Goal: Information Seeking & Learning: Learn about a topic

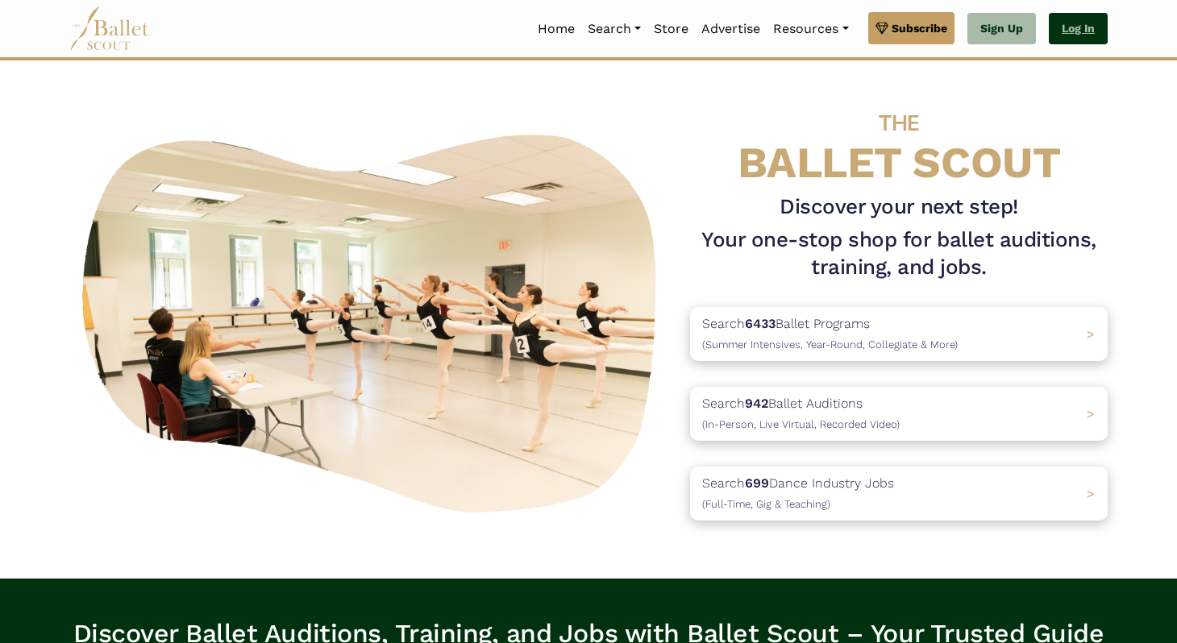
click at [1072, 28] on link "Log In" at bounding box center [1078, 29] width 59 height 32
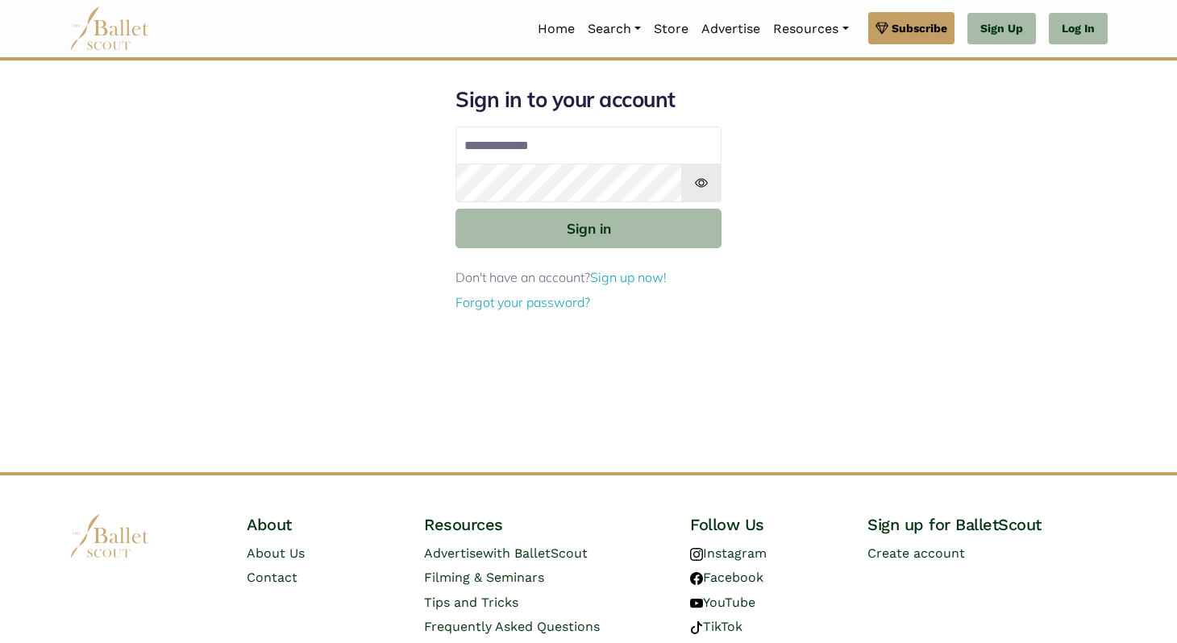
click at [576, 154] on input "Email address" at bounding box center [589, 146] width 266 height 39
click at [593, 154] on input "Email address" at bounding box center [589, 146] width 266 height 39
type input "**********"
click at [456, 209] on button "Sign in" at bounding box center [589, 229] width 266 height 40
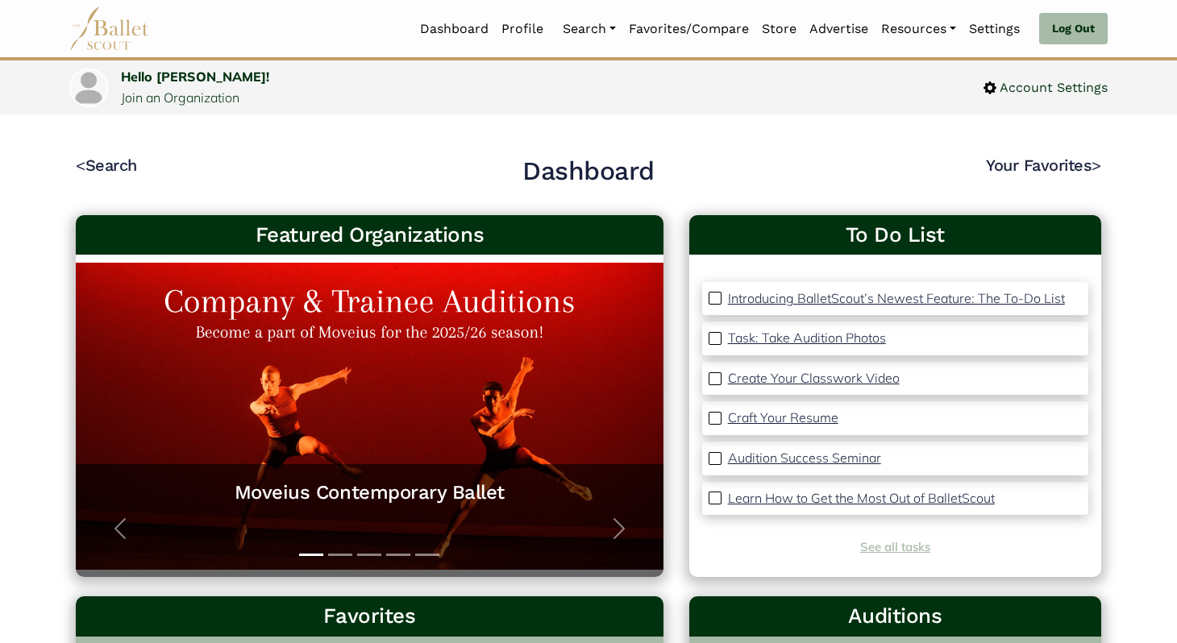
click at [896, 552] on link "See all tasks" at bounding box center [895, 546] width 70 height 15
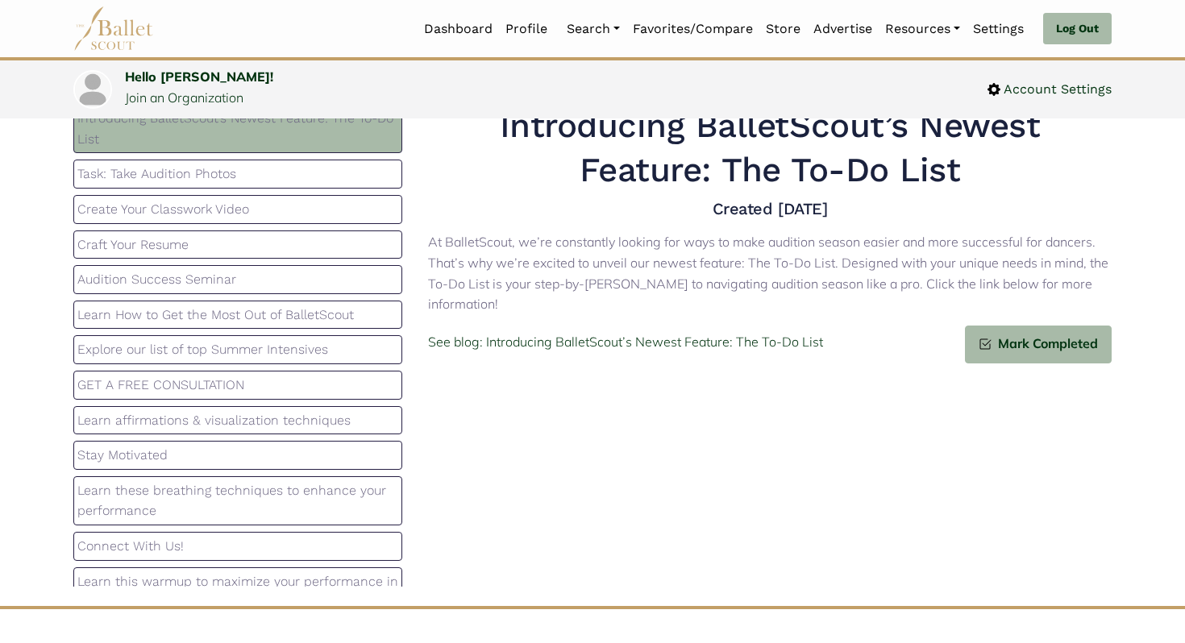
click at [181, 289] on p "Audition Success Seminar" at bounding box center [237, 279] width 321 height 21
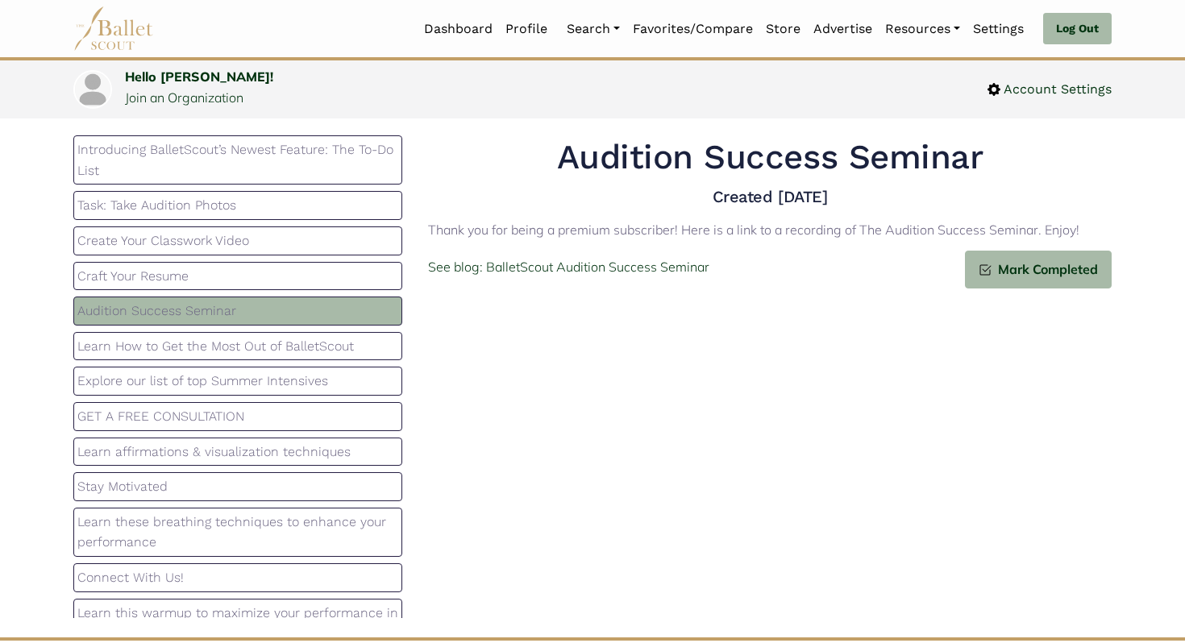
scroll to position [35, 0]
click at [730, 216] on div "Thank you for being a premium subscriber! Here is a link to a recording of The …" at bounding box center [770, 233] width 684 height 38
click at [659, 227] on p "Thank you for being a premium subscriber! Here is a link to a recording of The …" at bounding box center [770, 231] width 684 height 21
click at [602, 273] on p "See blog: BalletScout Audition Success Seminar" at bounding box center [568, 268] width 281 height 21
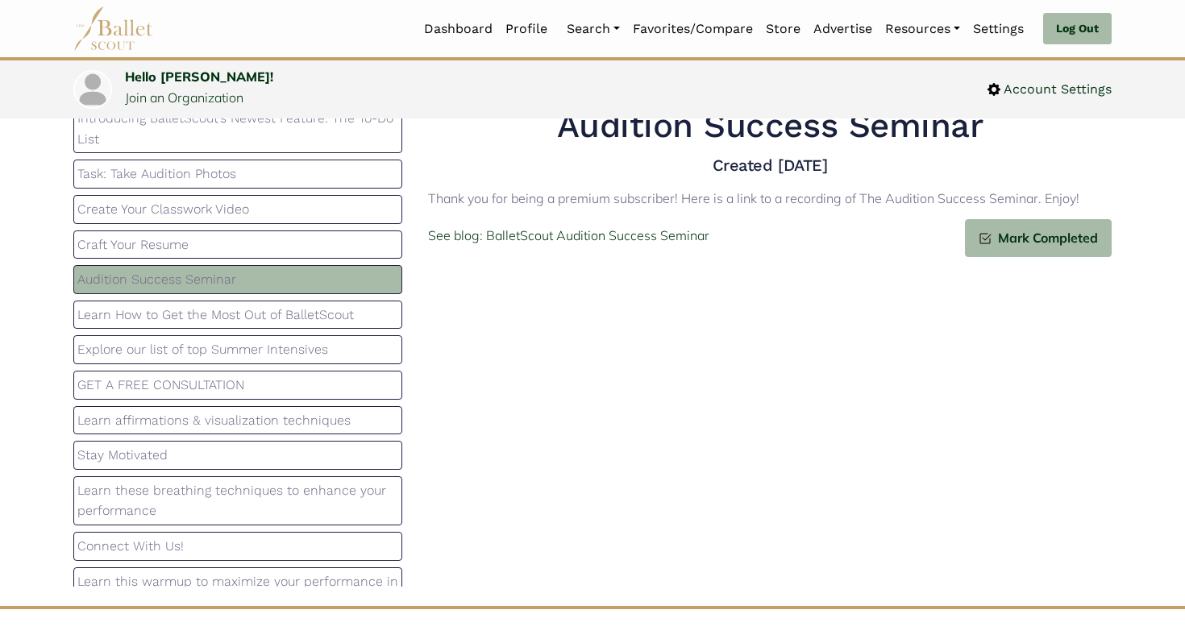
scroll to position [72, 0]
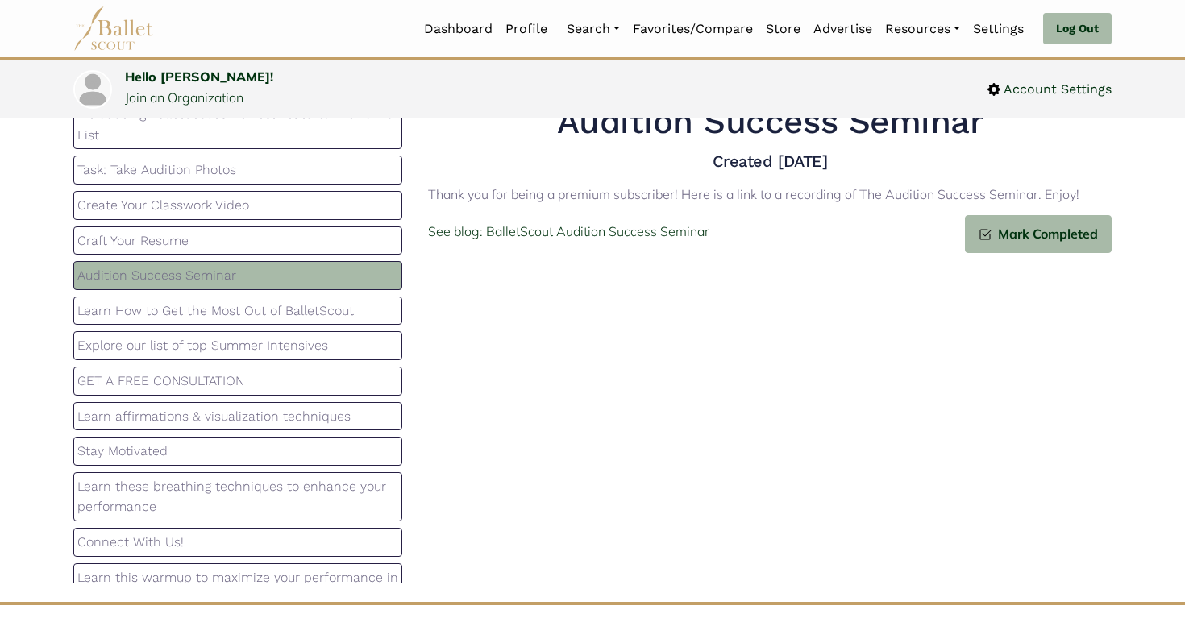
click at [336, 389] on p "GET A FREE CONSULTATION" at bounding box center [237, 381] width 321 height 21
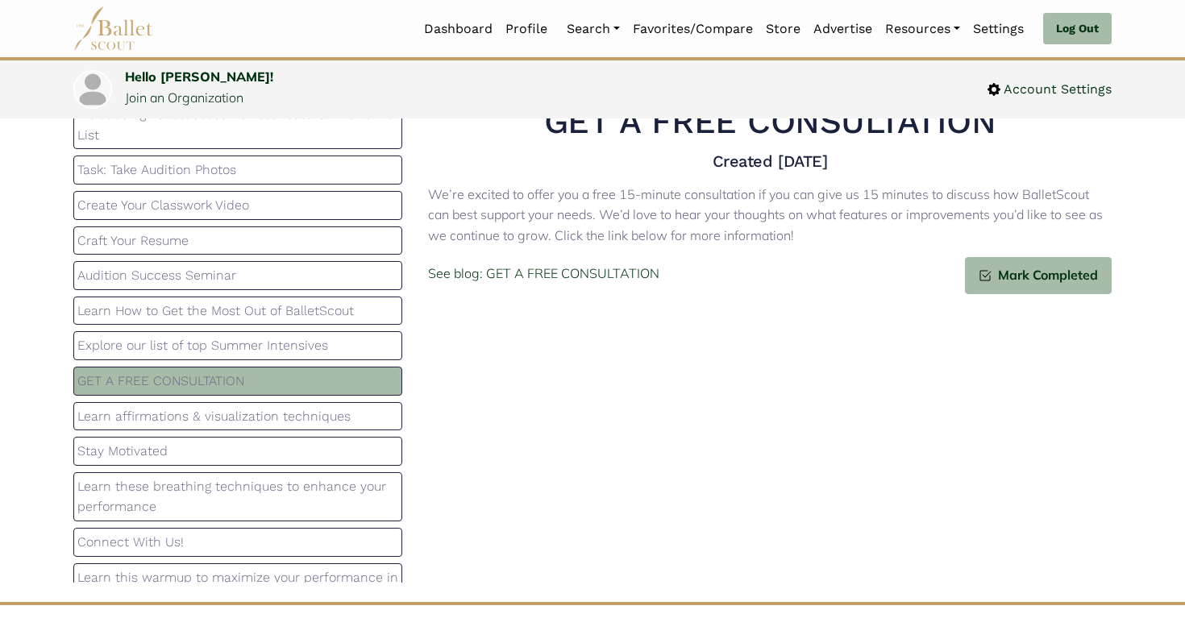
click at [297, 360] on div "Explore our list of top Summer Intensives" at bounding box center [237, 345] width 329 height 29
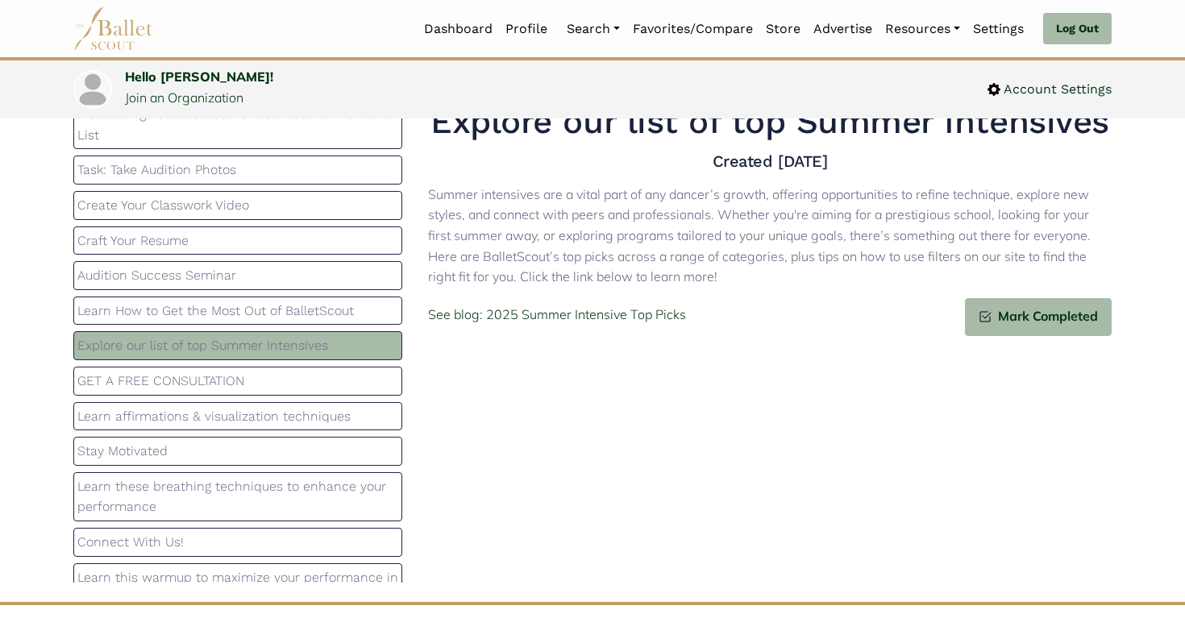
click at [289, 324] on div "Learn How to Get the Most Out of BalletScout" at bounding box center [237, 311] width 329 height 29
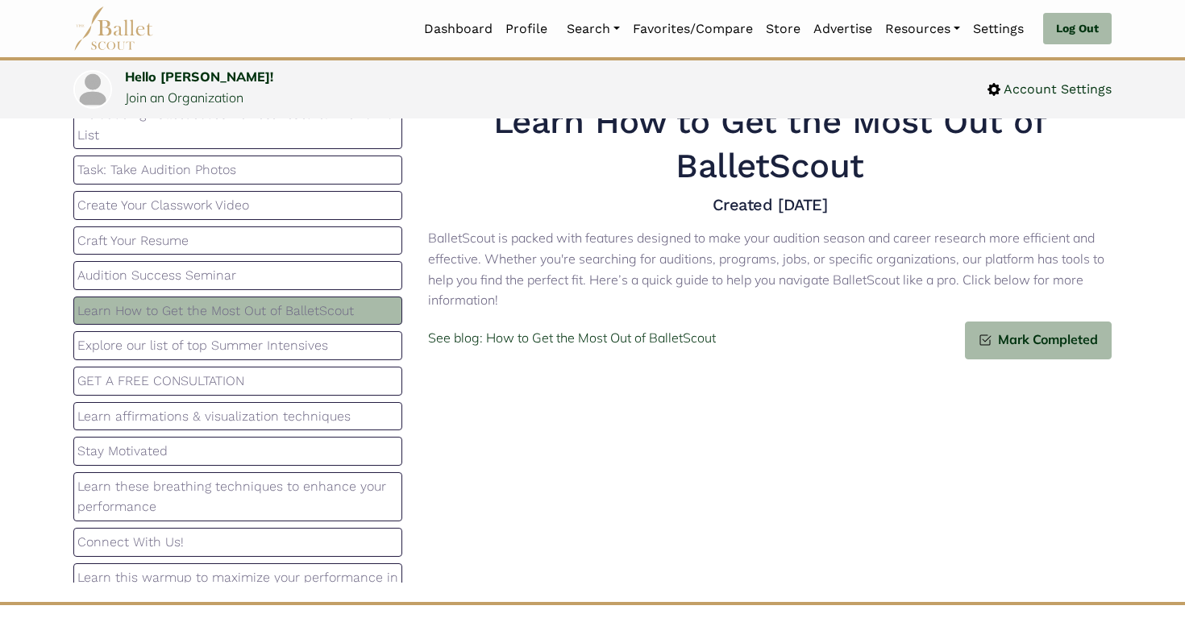
click at [244, 401] on div "Introducing BalletScout’s Newest Feature: The To-Do List Task: Take Audition Ph…" at bounding box center [237, 341] width 355 height 483
click at [255, 376] on p "GET A FREE CONSULTATION" at bounding box center [237, 381] width 321 height 21
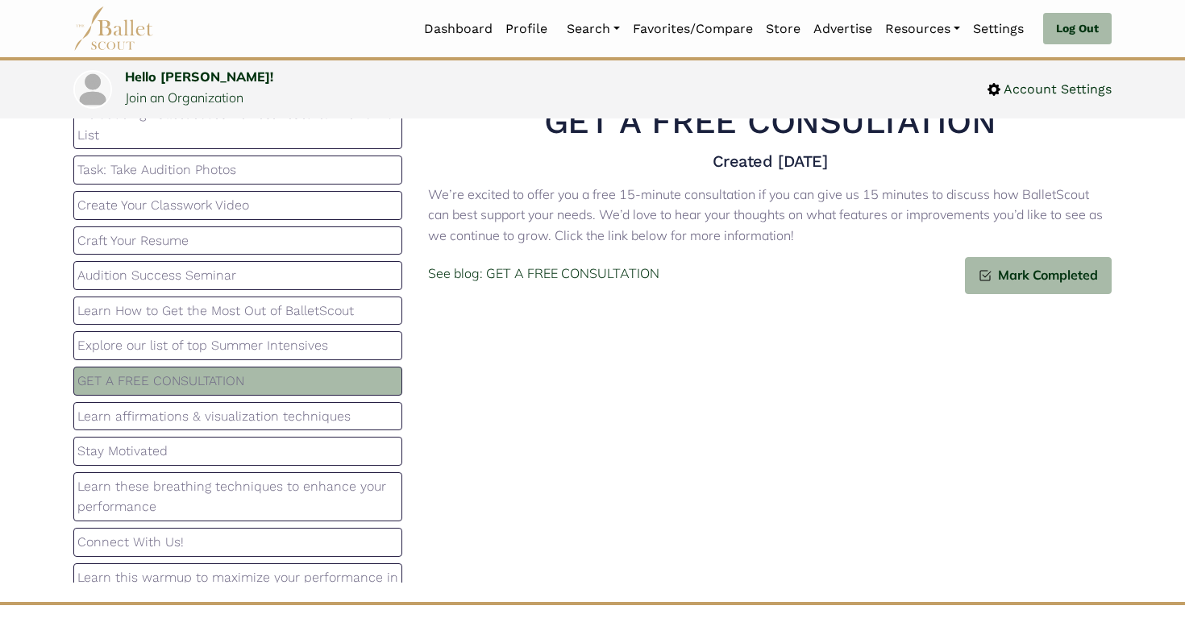
click at [234, 424] on p "Learn affirmations & visualization techniques" at bounding box center [237, 416] width 321 height 21
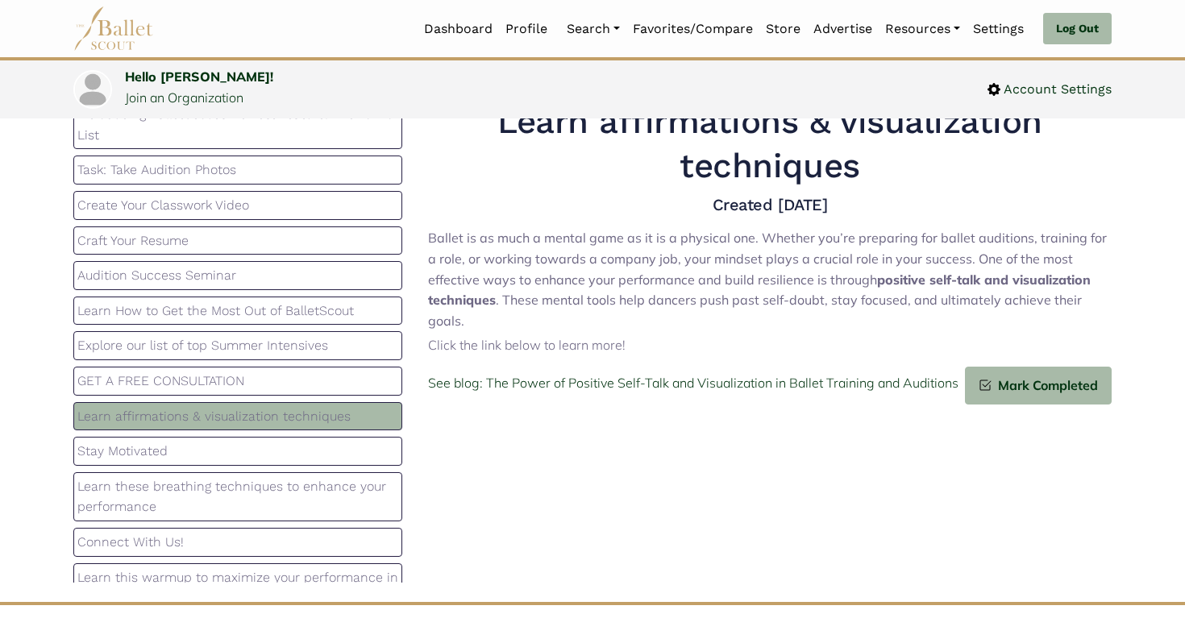
click at [217, 452] on p "Stay Motivated" at bounding box center [237, 451] width 321 height 21
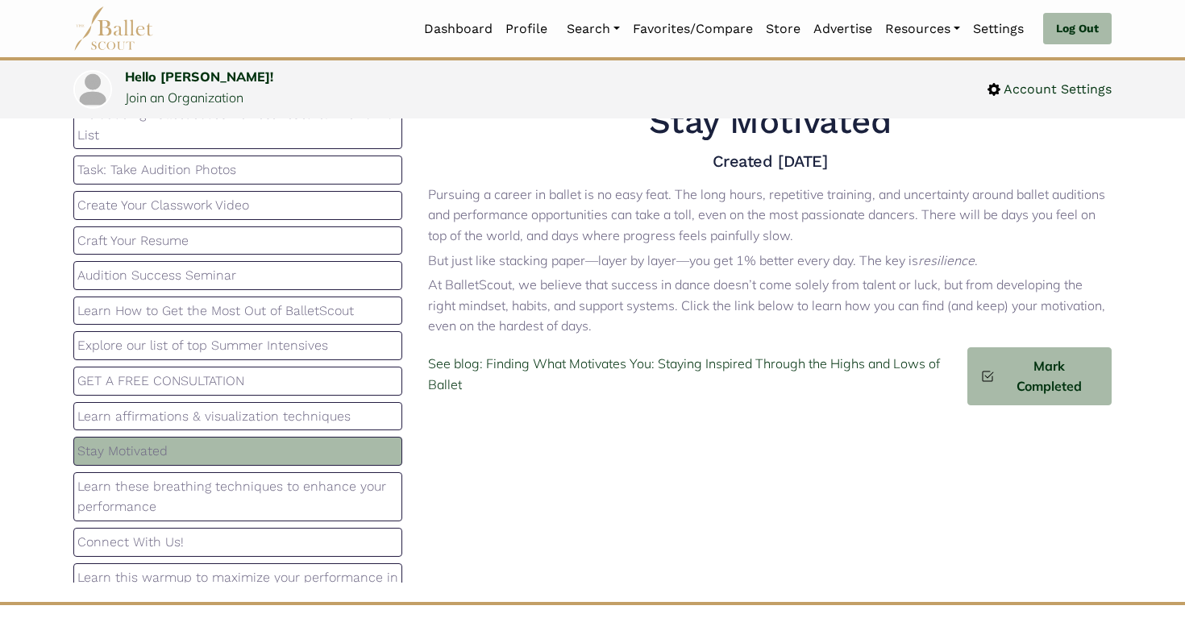
click at [206, 492] on p "Learn these breathing techniques to enhance your performance" at bounding box center [237, 496] width 321 height 41
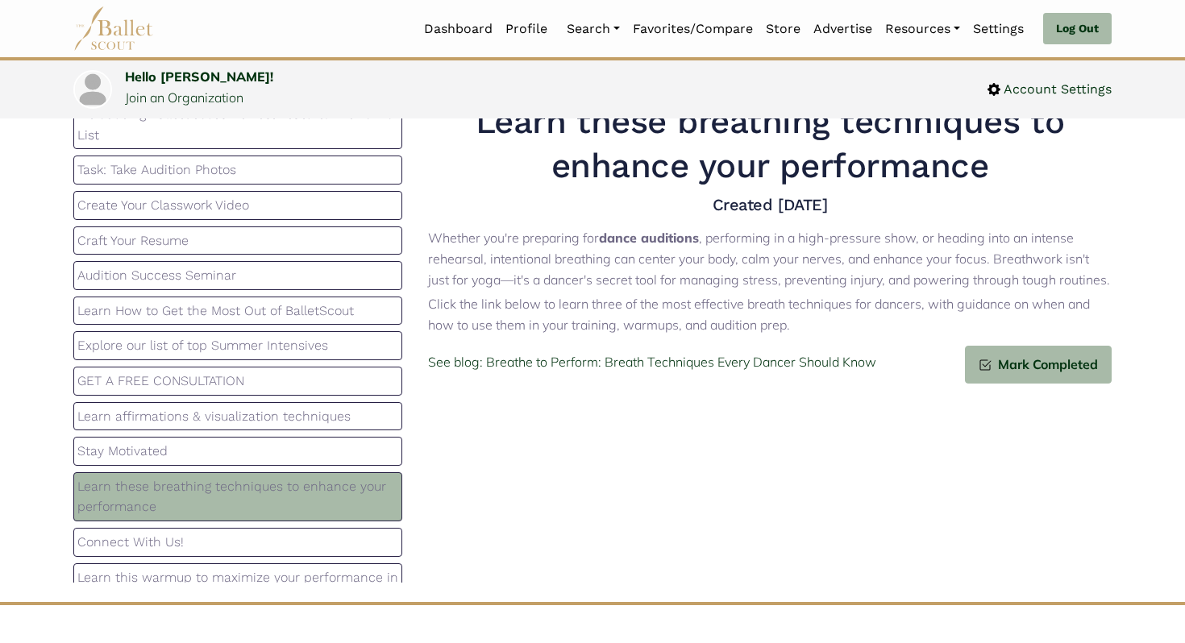
scroll to position [36, 0]
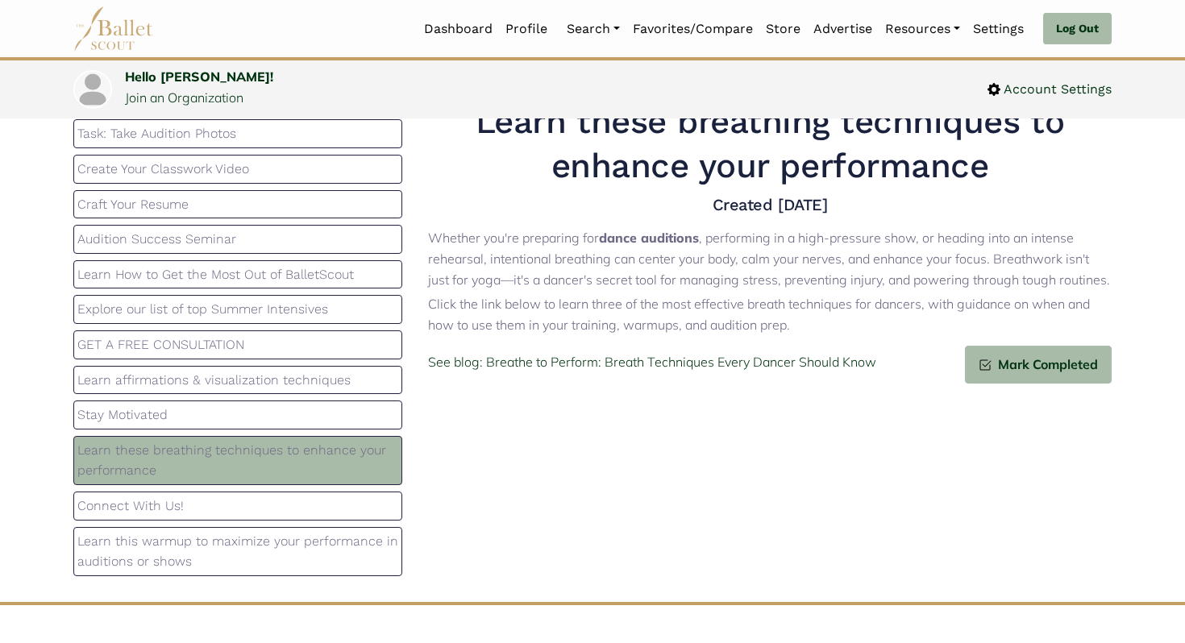
click at [177, 508] on p "Connect With Us!" at bounding box center [237, 506] width 321 height 21
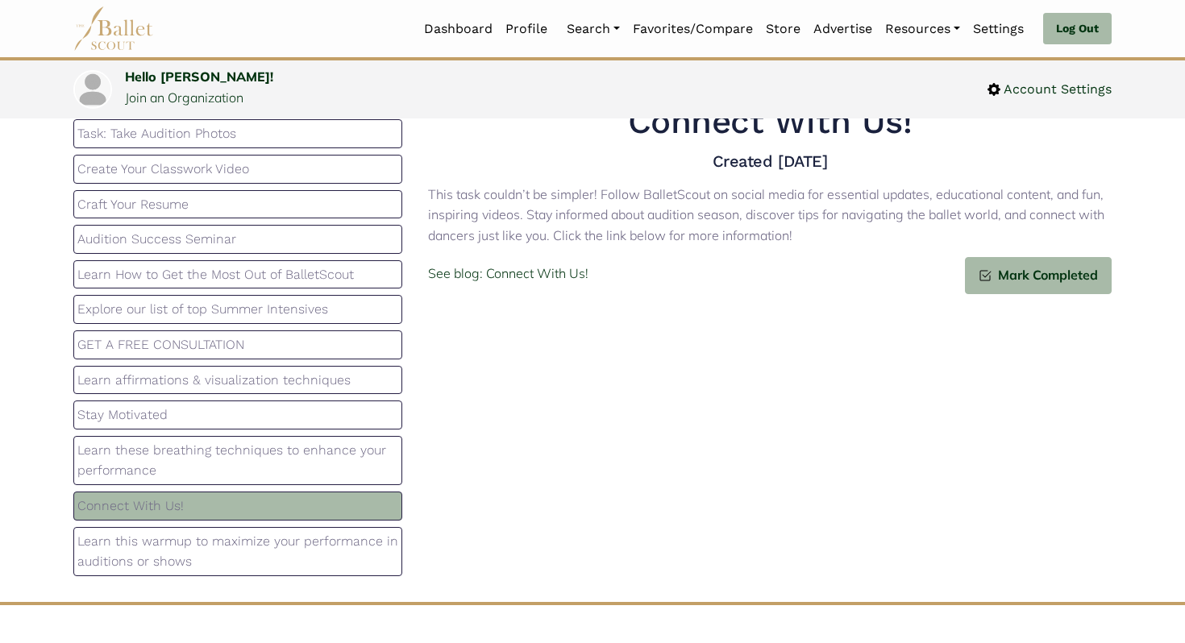
click at [164, 555] on p "Learn this warmup to maximize your performance in auditions or shows" at bounding box center [237, 551] width 321 height 41
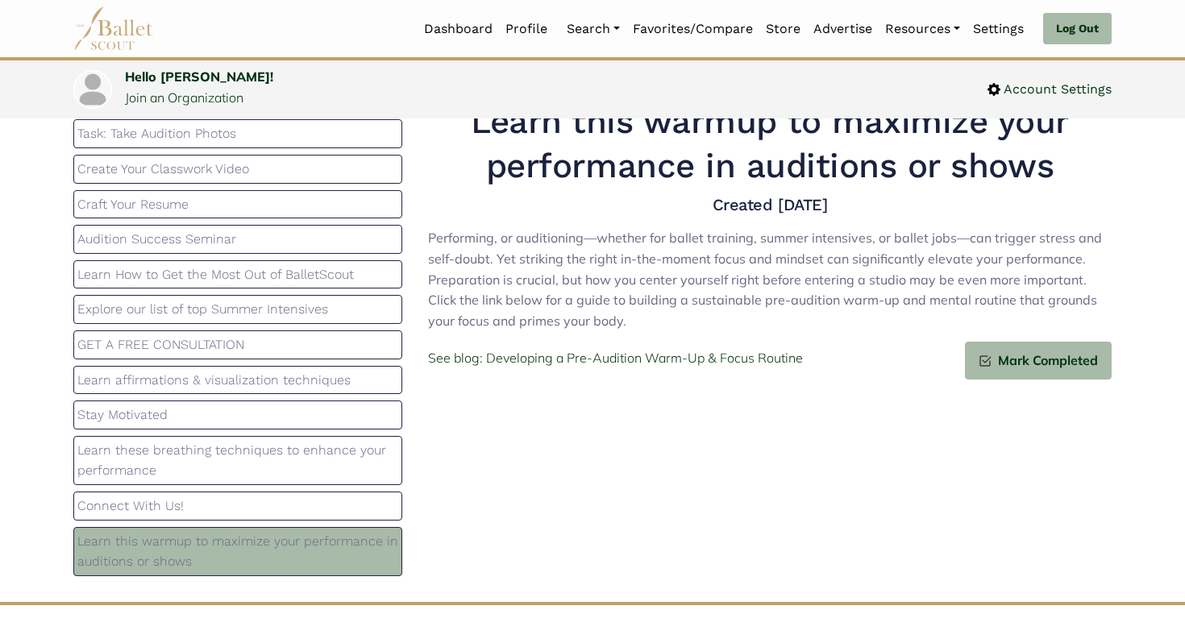
click at [173, 493] on div "Connect With Us!" at bounding box center [237, 506] width 329 height 29
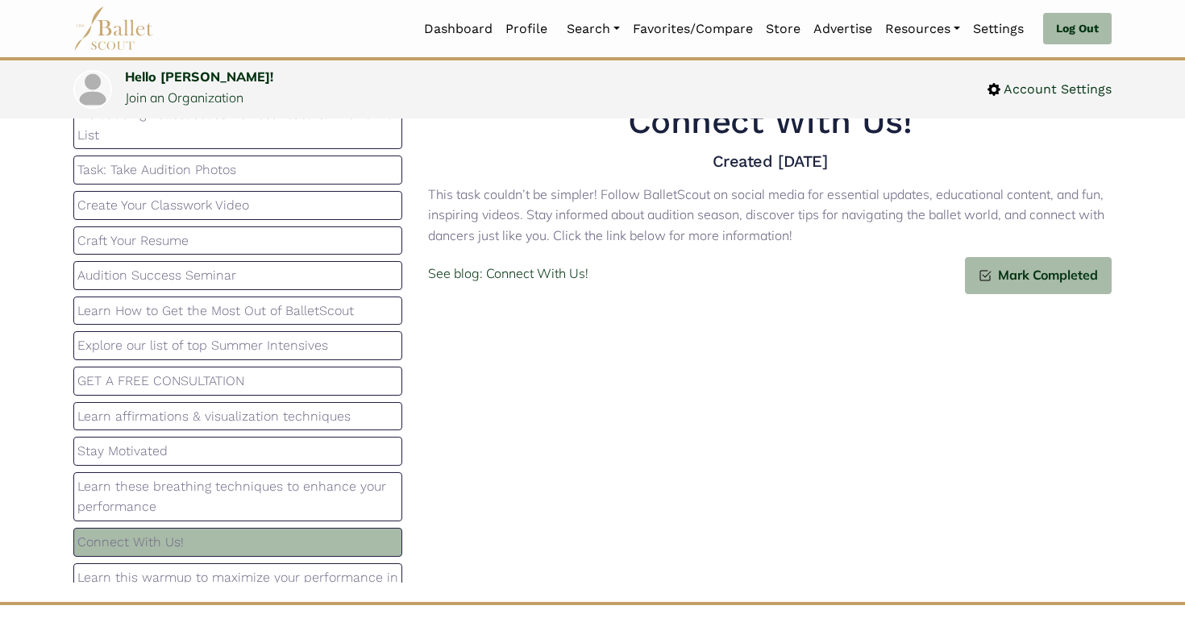
scroll to position [0, 0]
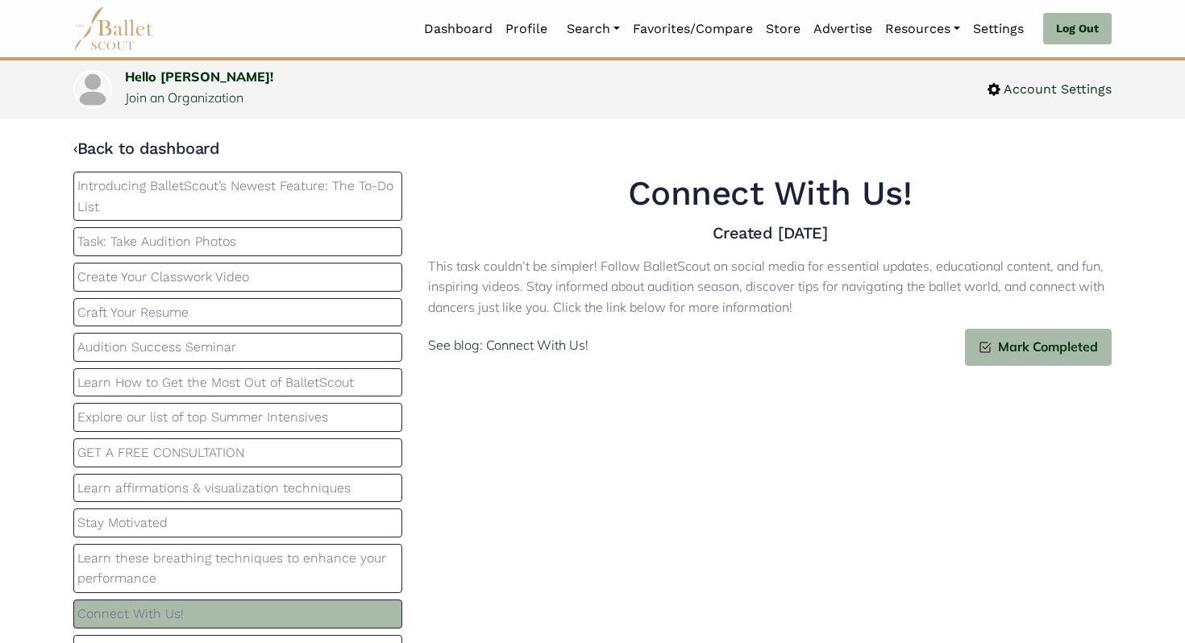
click at [169, 218] on div "Introducing BalletScout’s Newest Feature: The To-Do List" at bounding box center [237, 196] width 329 height 49
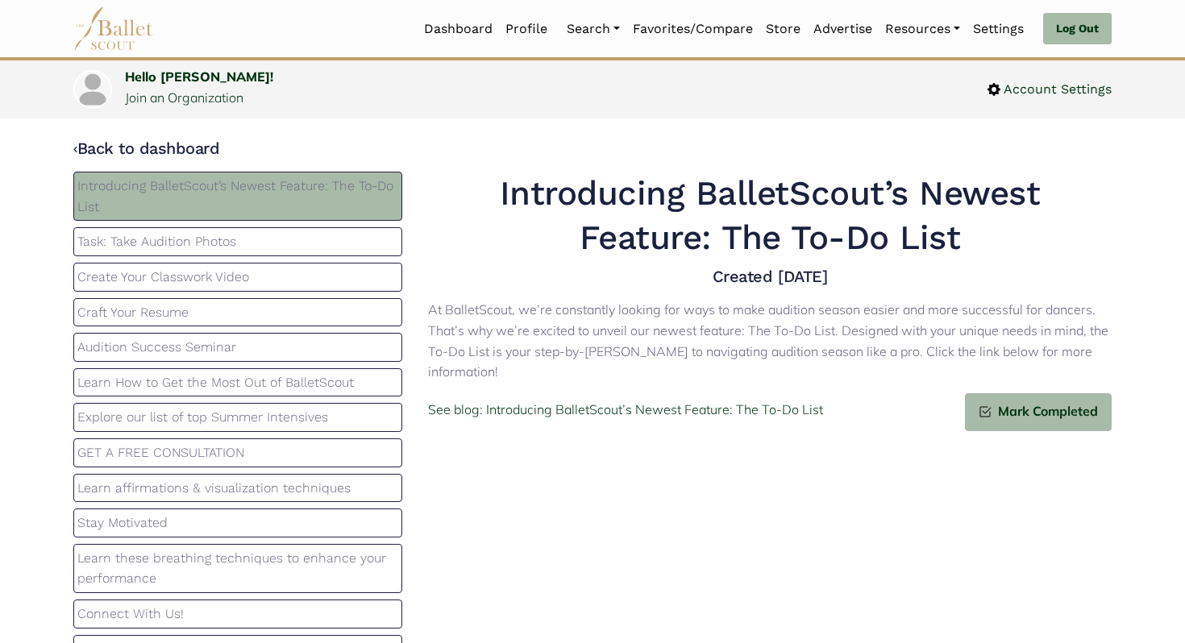
click at [267, 239] on p "Task: Take Audition Photos" at bounding box center [237, 241] width 321 height 21
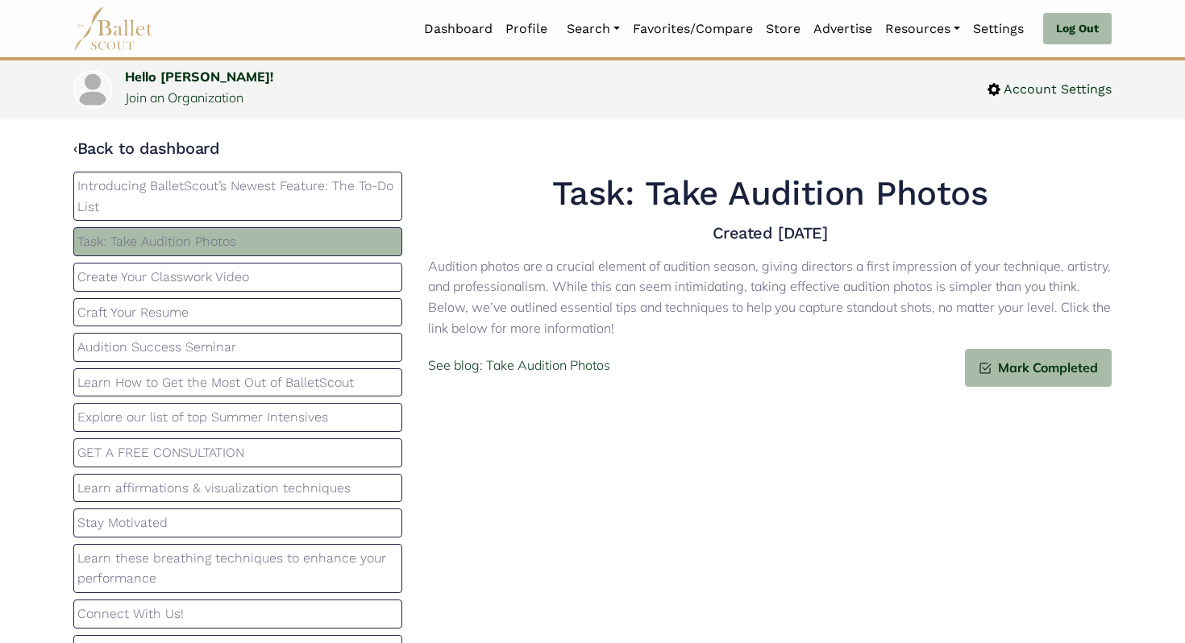
click at [243, 287] on p "Create Your Classwork Video" at bounding box center [237, 277] width 321 height 21
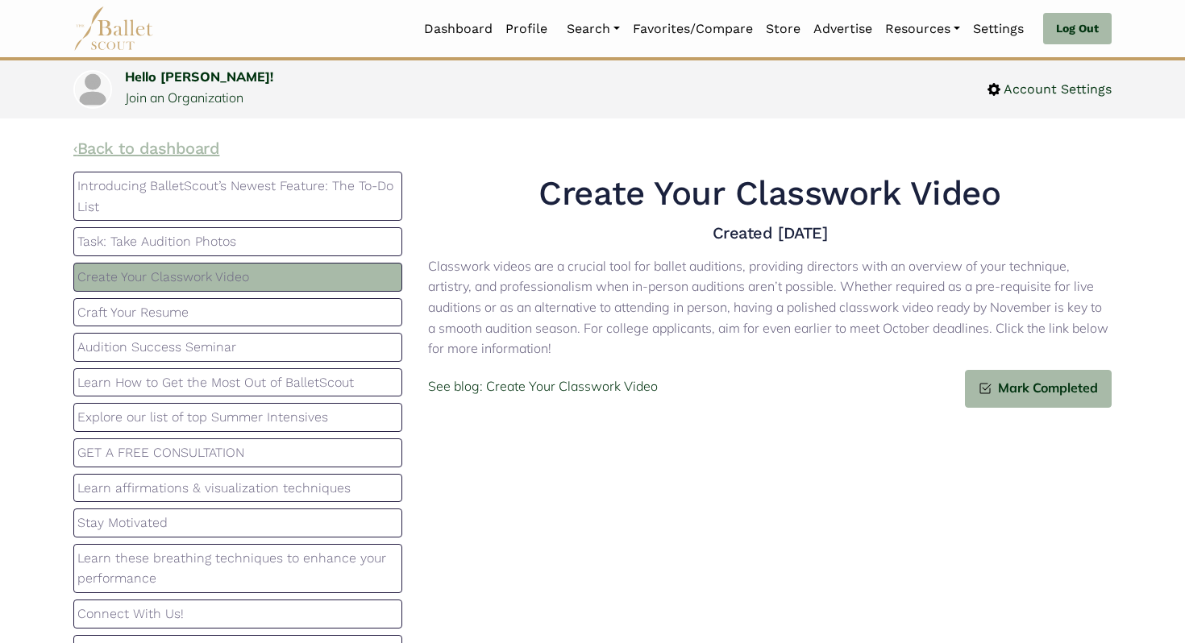
click at [144, 148] on link "‹ Back to dashboard" at bounding box center [146, 148] width 146 height 19
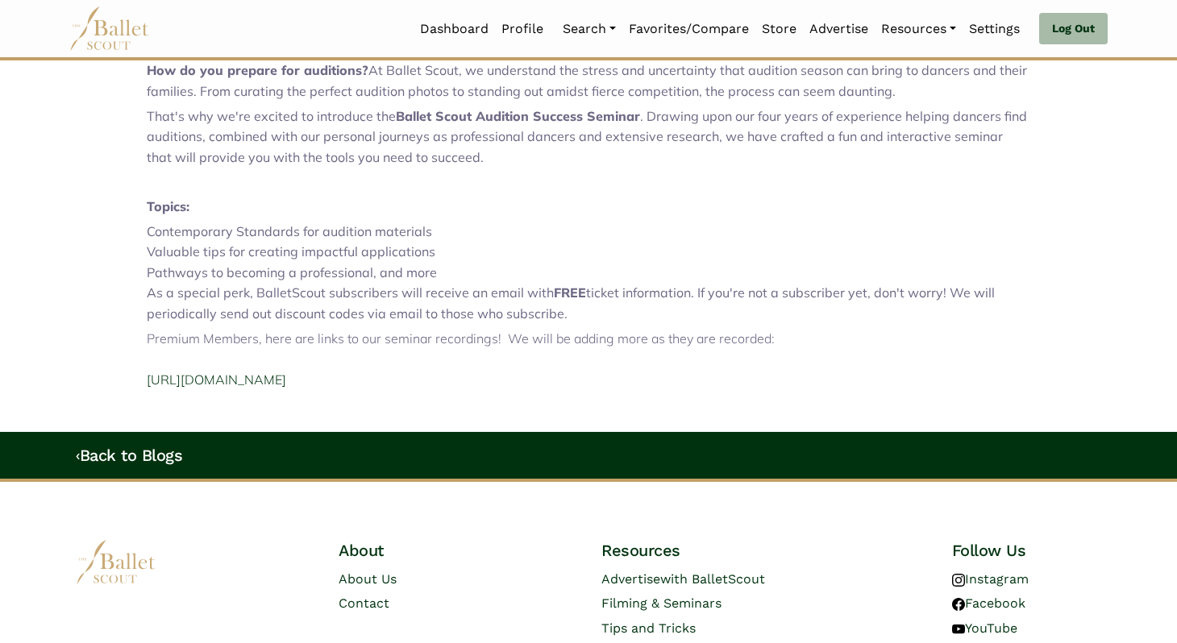
scroll to position [519, 0]
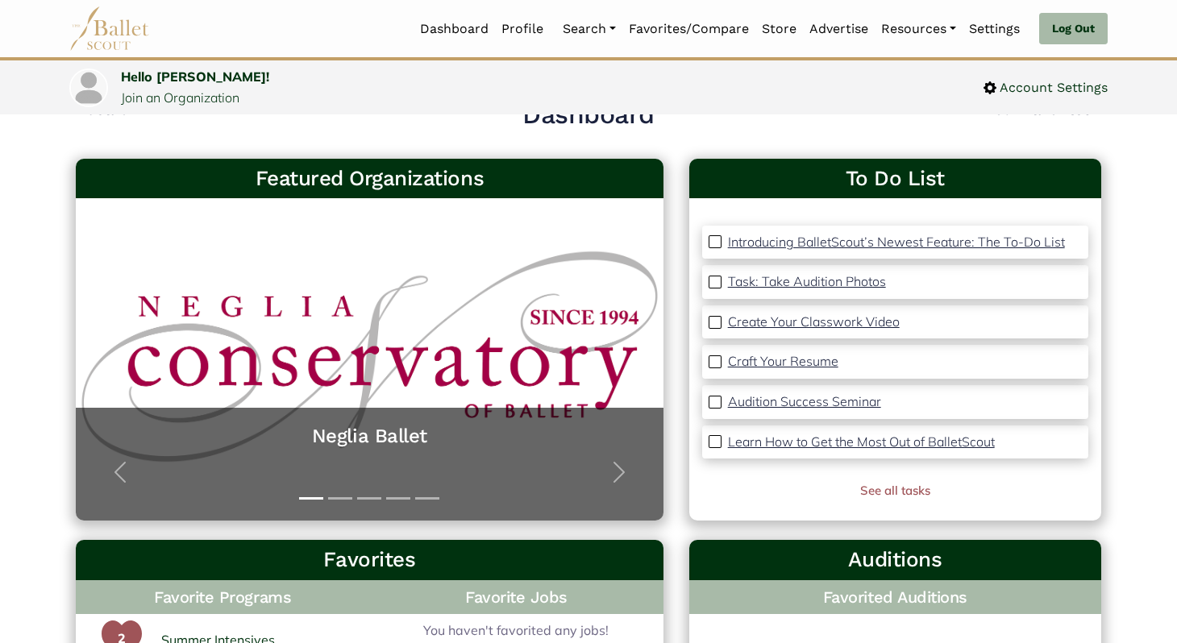
scroll to position [66, 0]
